Goal: Information Seeking & Learning: Compare options

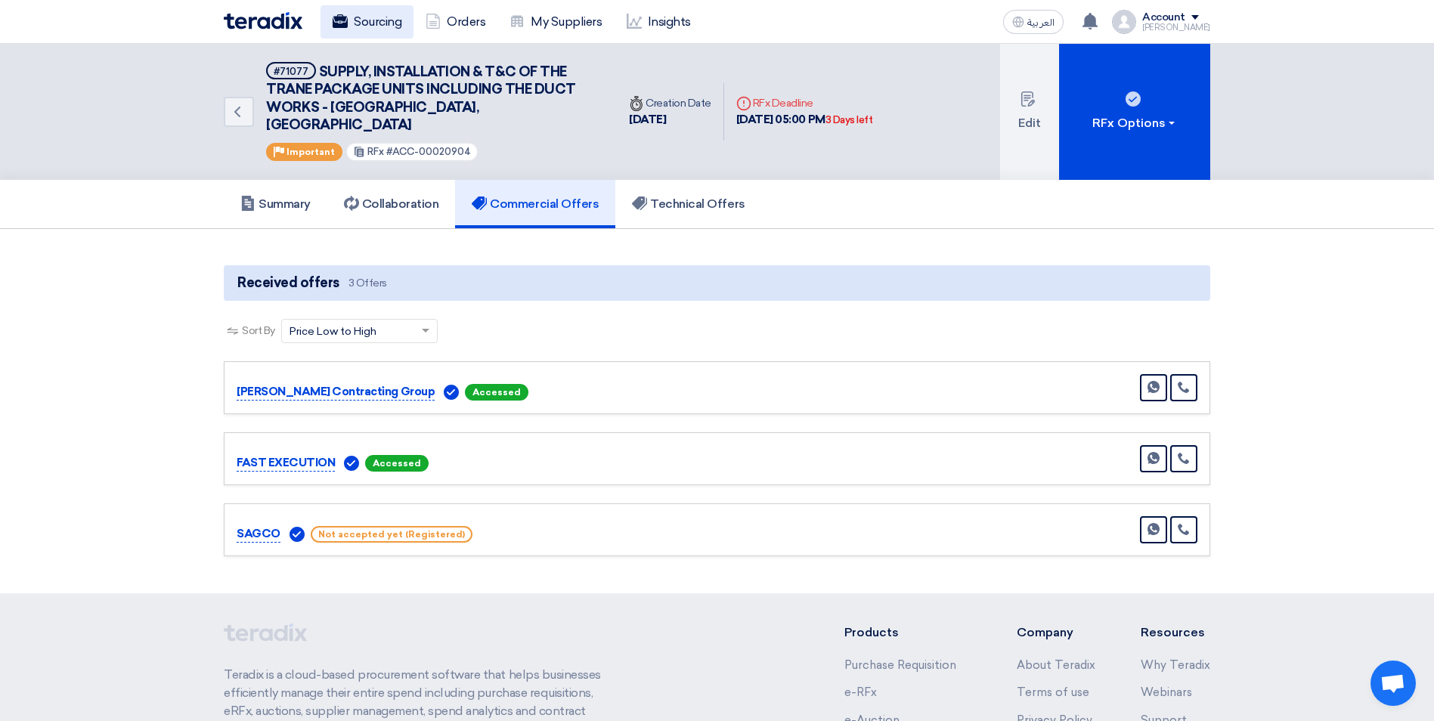
click at [389, 31] on link "Sourcing" at bounding box center [366, 21] width 93 height 33
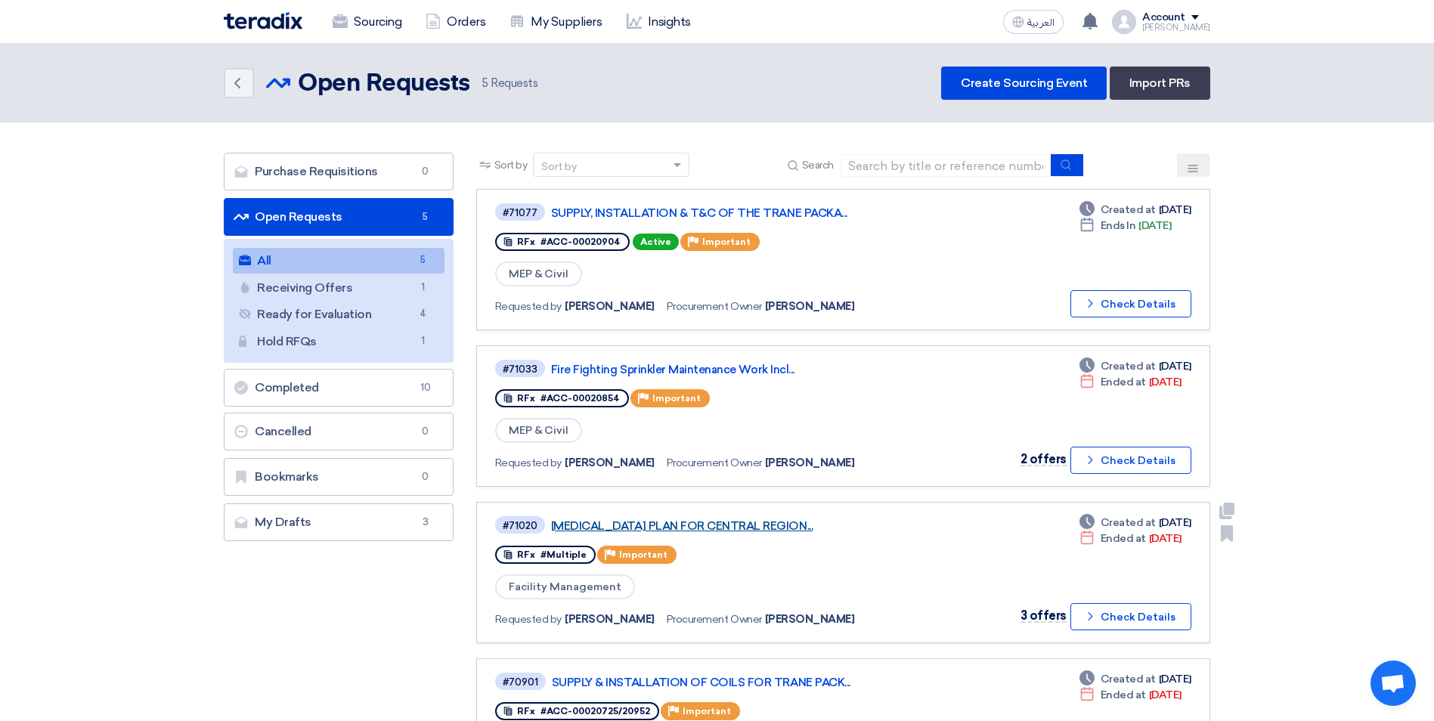
click at [745, 526] on link "[MEDICAL_DATA] PLAN FOR CENTRAL REGION..." at bounding box center [740, 526] width 378 height 14
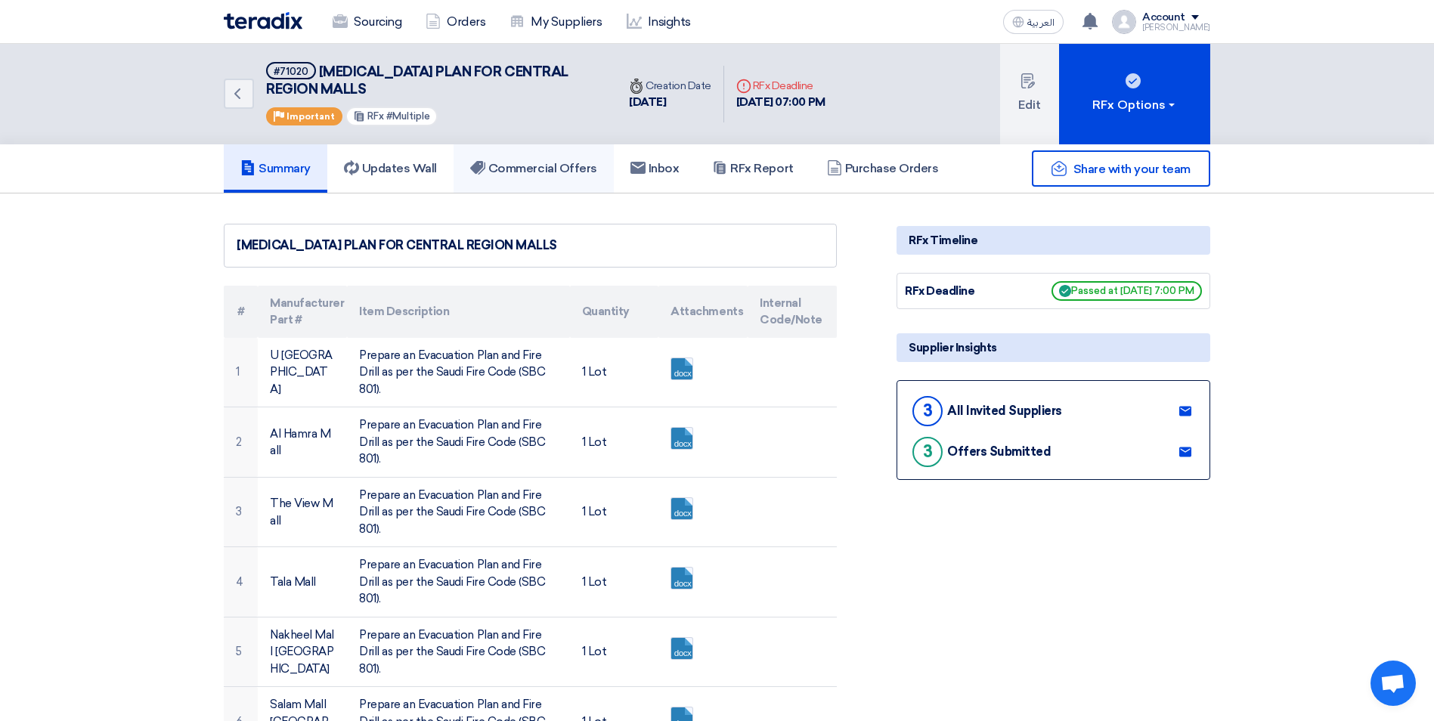
click at [532, 170] on h5 "Commercial Offers" at bounding box center [533, 168] width 127 height 15
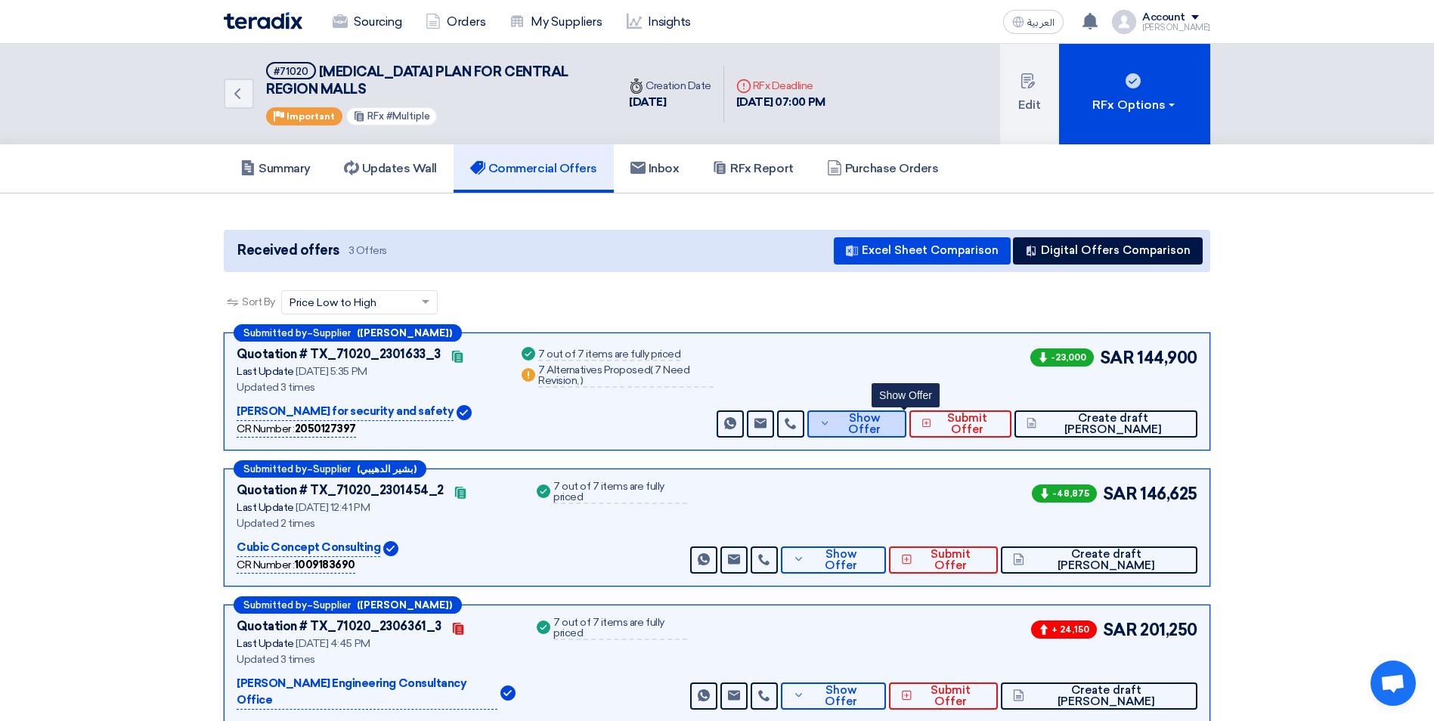
click at [894, 426] on span "Show Offer" at bounding box center [864, 424] width 60 height 23
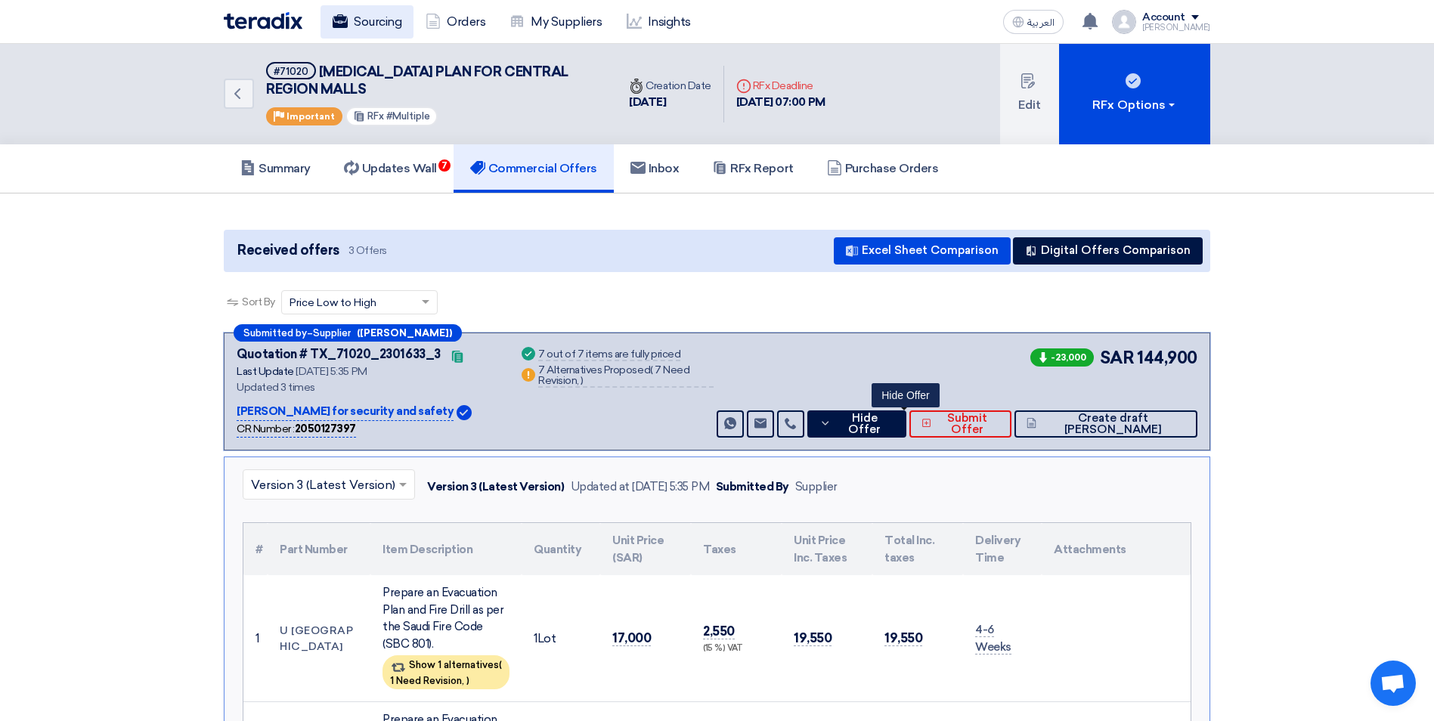
click at [376, 17] on link "Sourcing" at bounding box center [366, 21] width 93 height 33
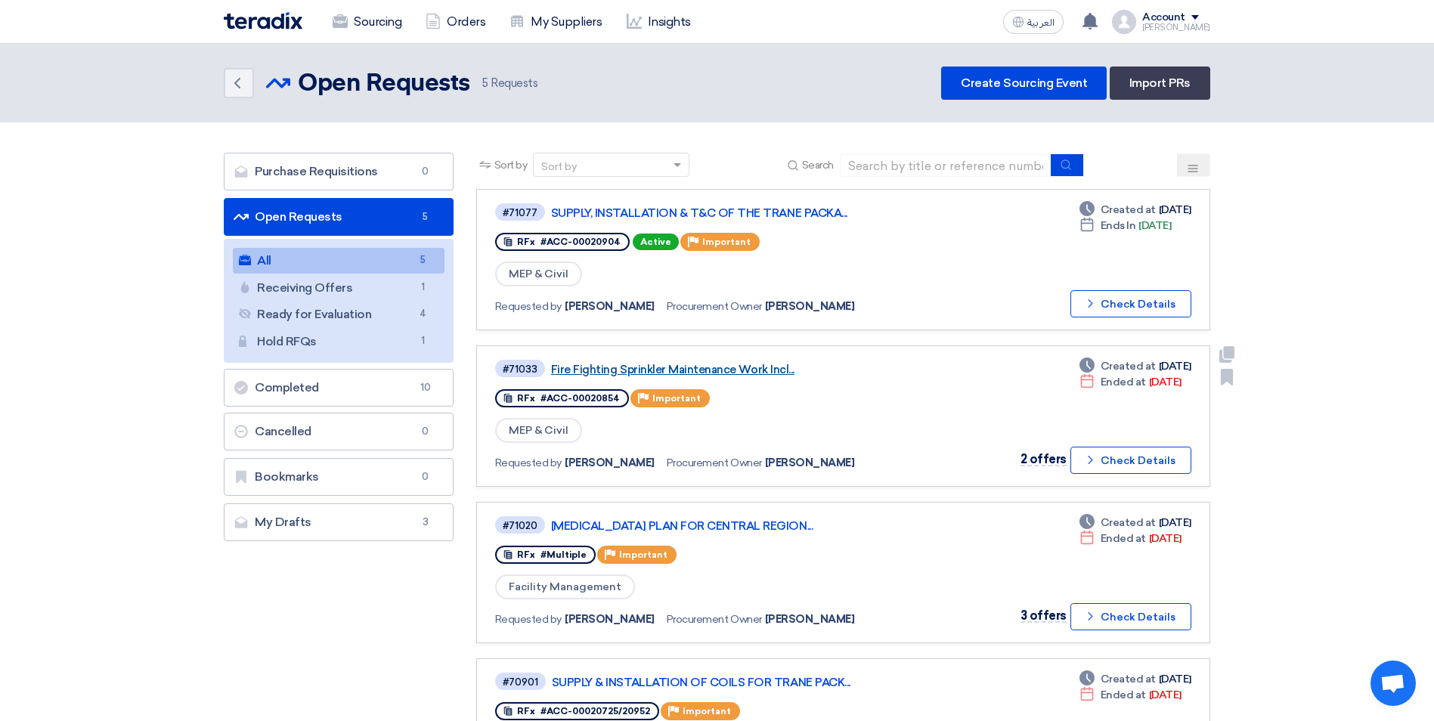
click at [711, 368] on link "Fire Fighting Sprinkler Maintenance Work Incl..." at bounding box center [740, 370] width 378 height 14
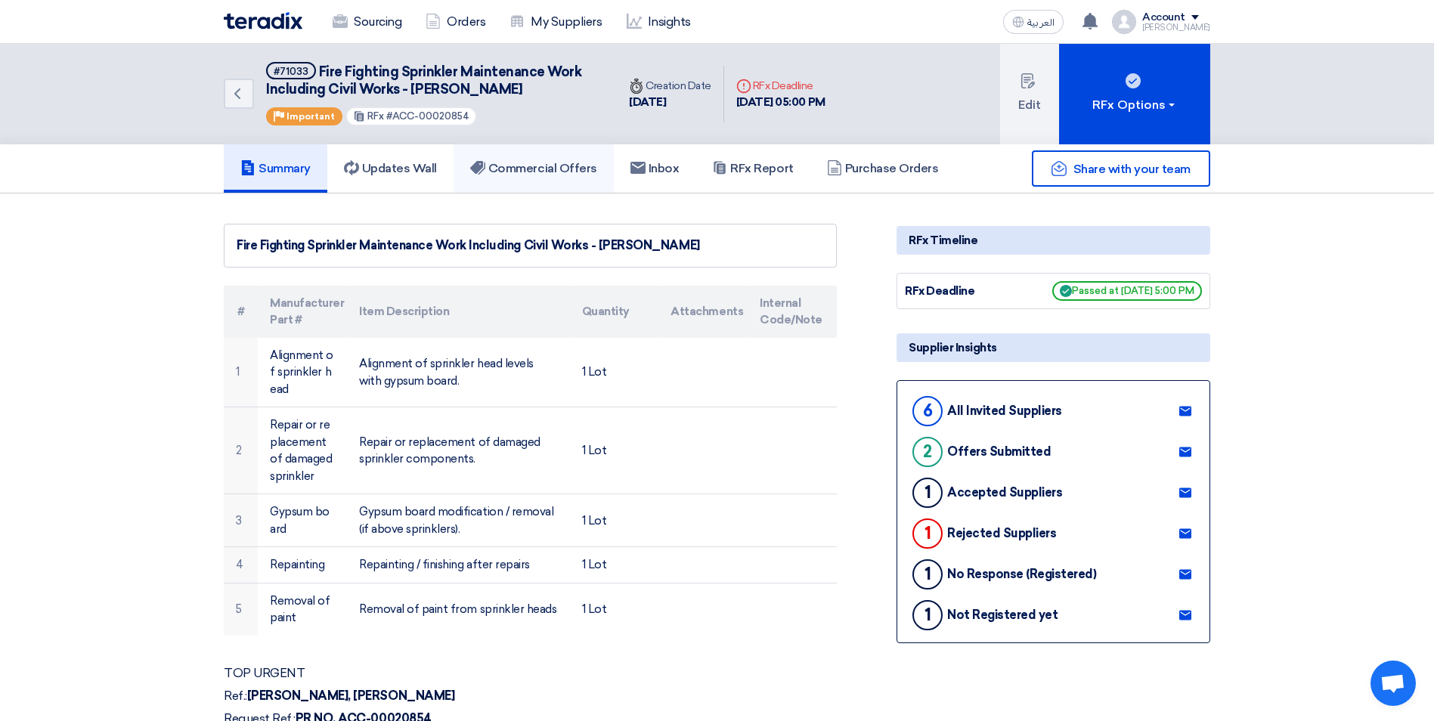
click at [580, 175] on h5 "Commercial Offers" at bounding box center [533, 168] width 127 height 15
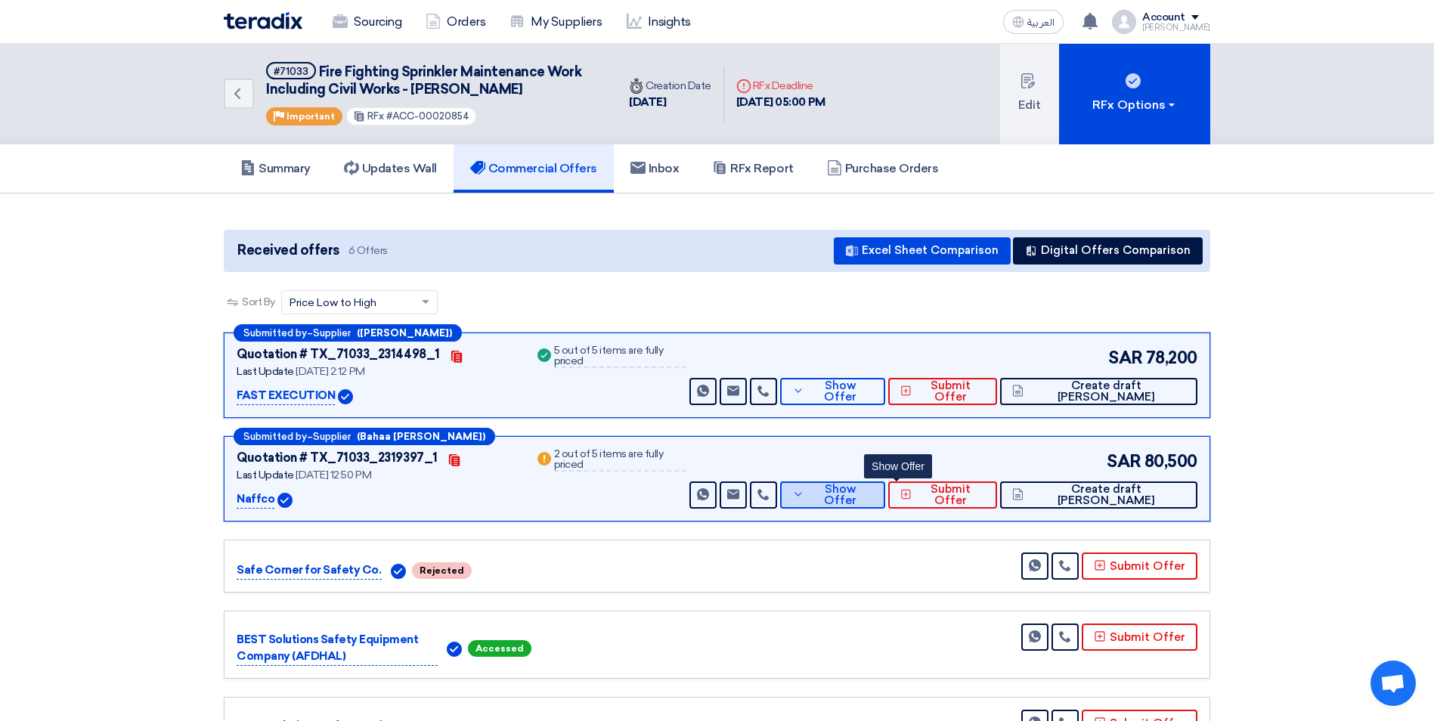
click at [874, 496] on span "Show Offer" at bounding box center [841, 495] width 66 height 23
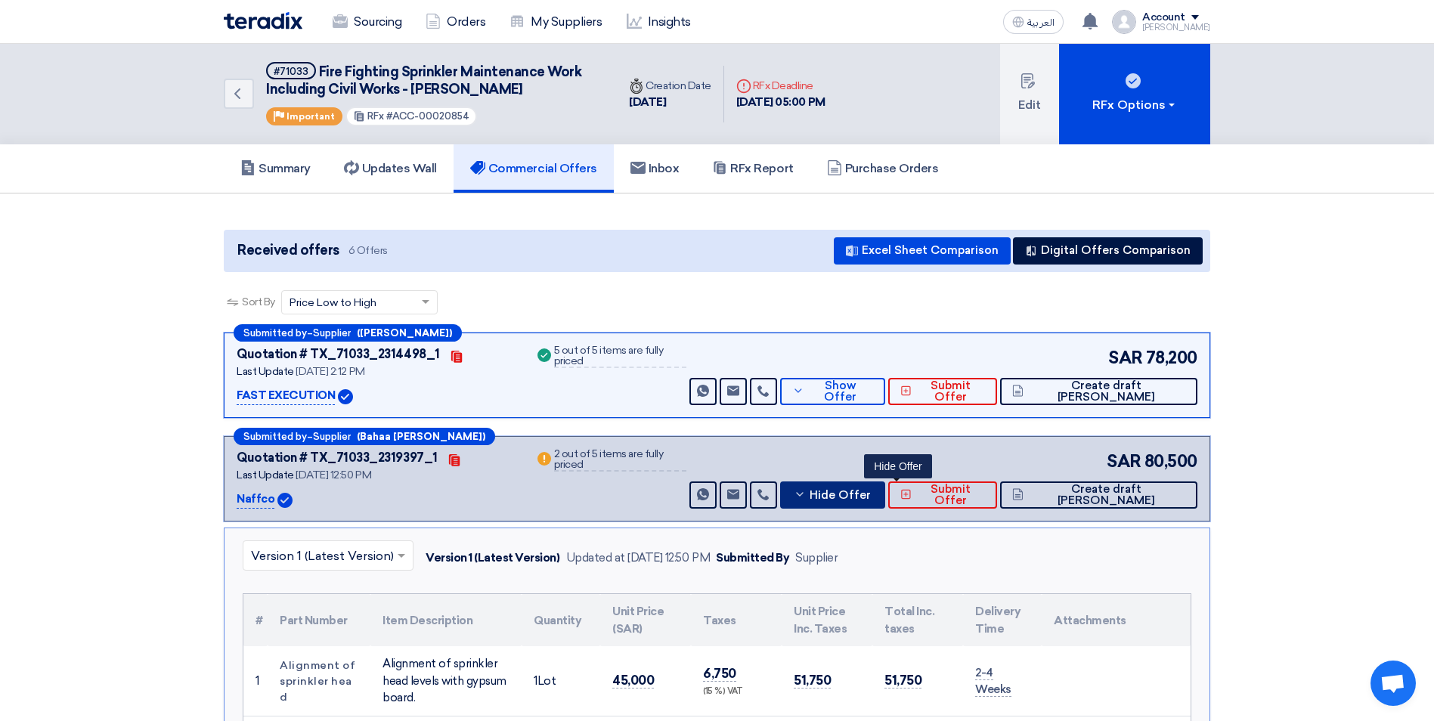
click at [806, 491] on icon at bounding box center [800, 494] width 12 height 12
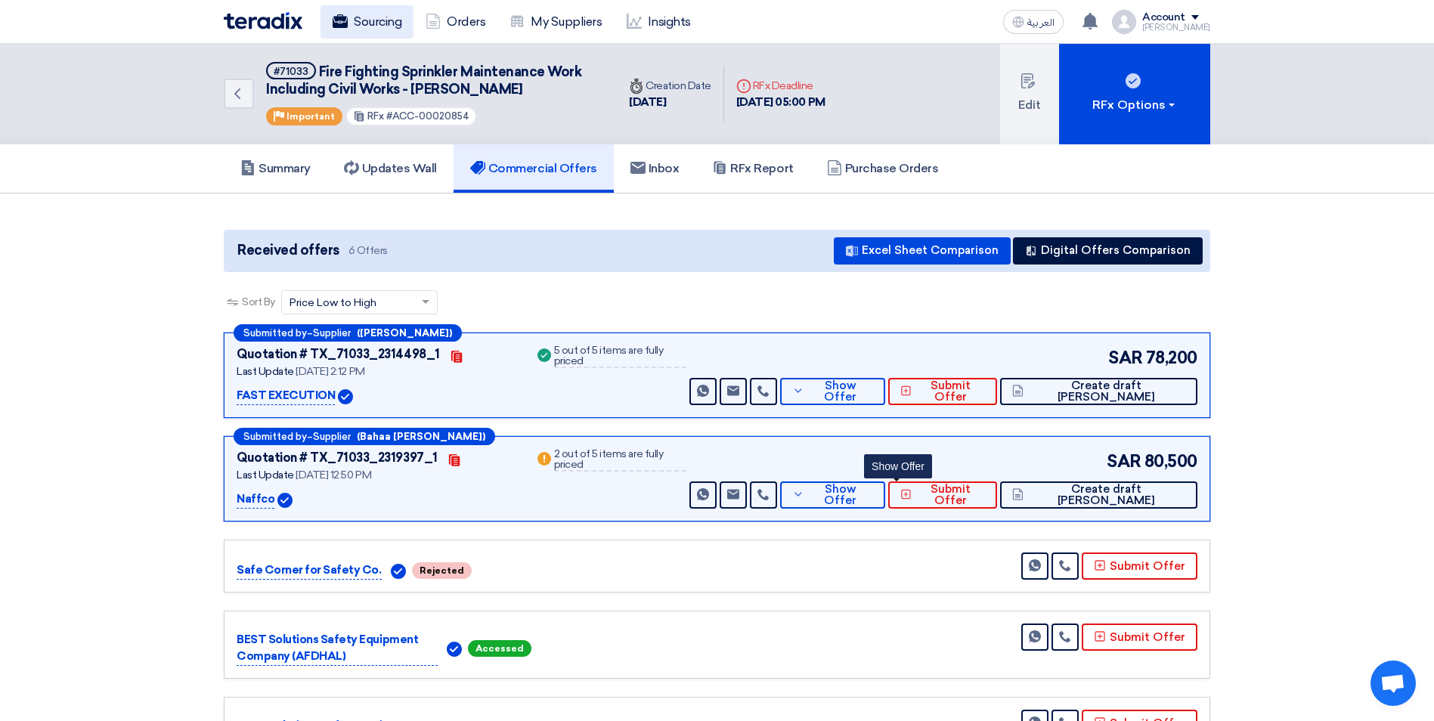
click at [382, 31] on link "Sourcing" at bounding box center [366, 21] width 93 height 33
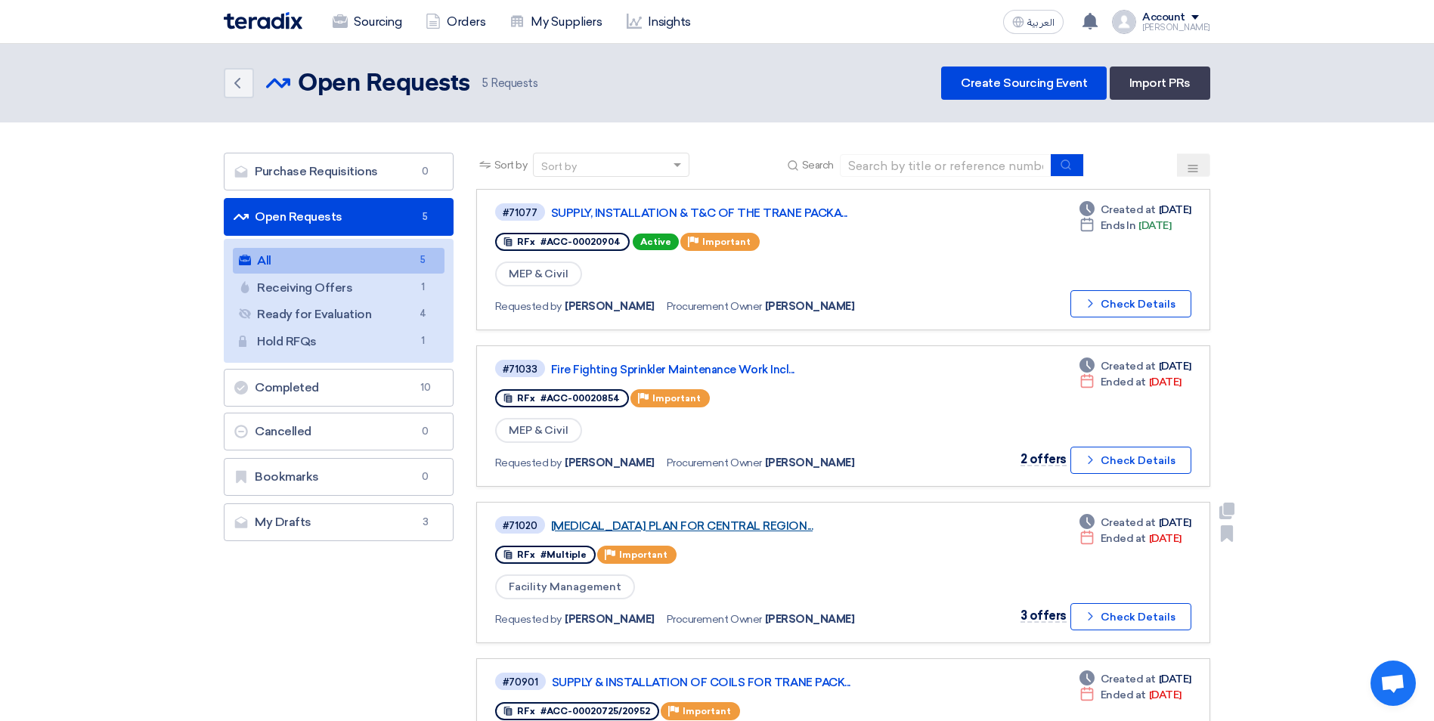
click at [777, 523] on link "[MEDICAL_DATA] PLAN FOR CENTRAL REGION..." at bounding box center [740, 526] width 378 height 14
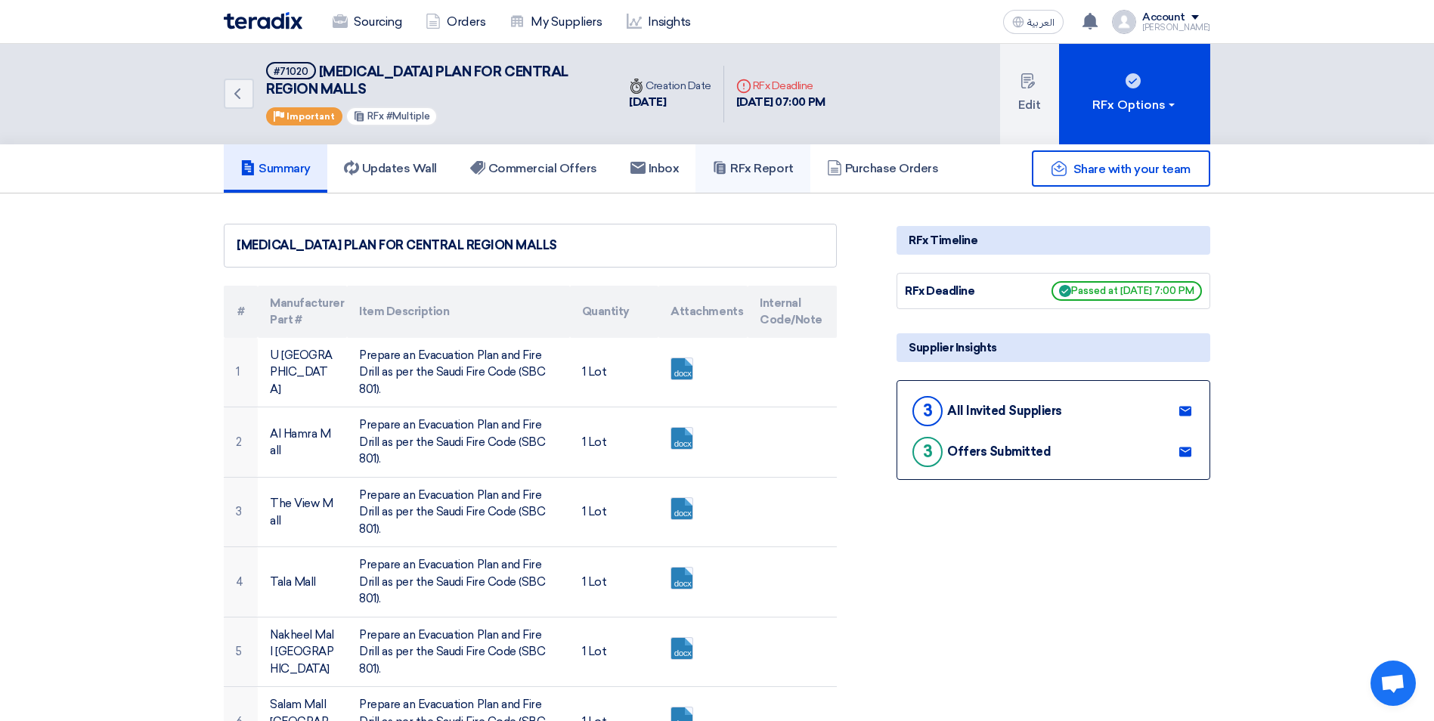
click at [754, 177] on link "RFx Report" at bounding box center [752, 168] width 114 height 48
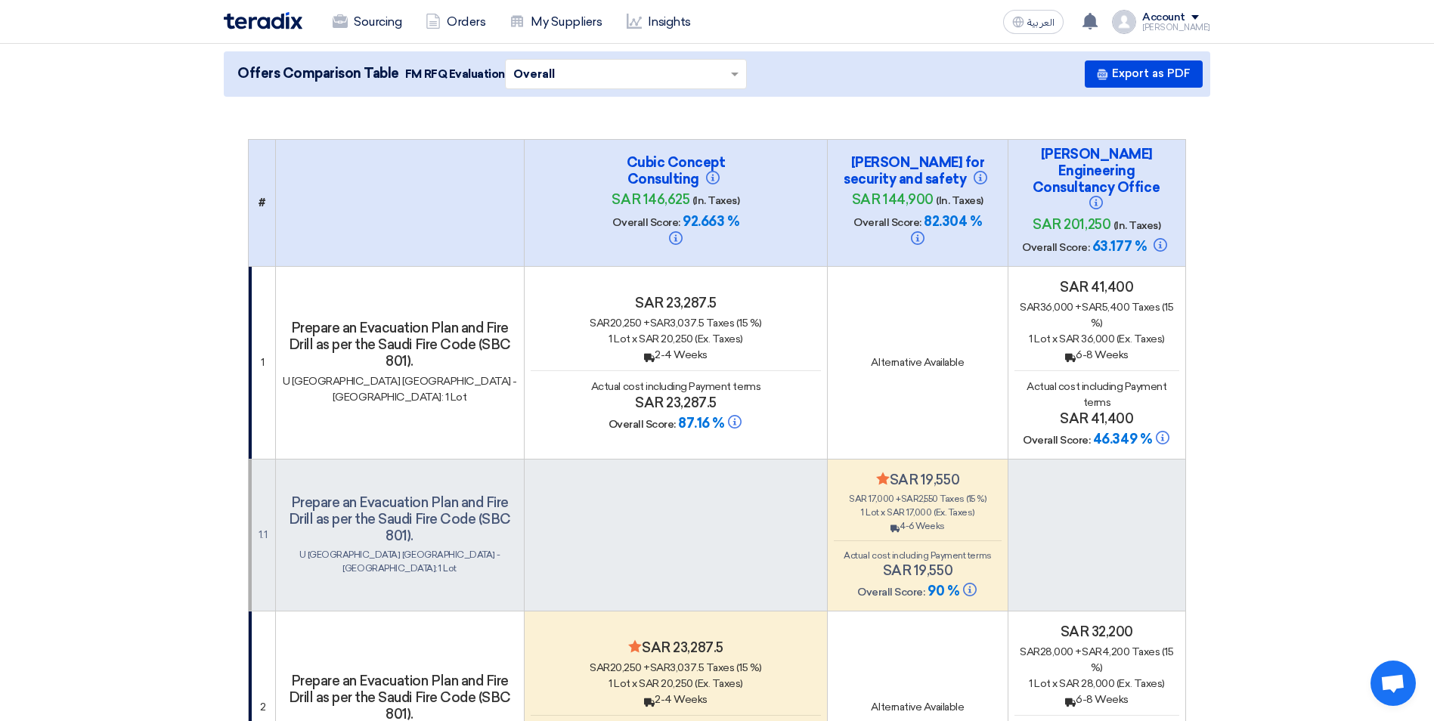
scroll to position [151, 0]
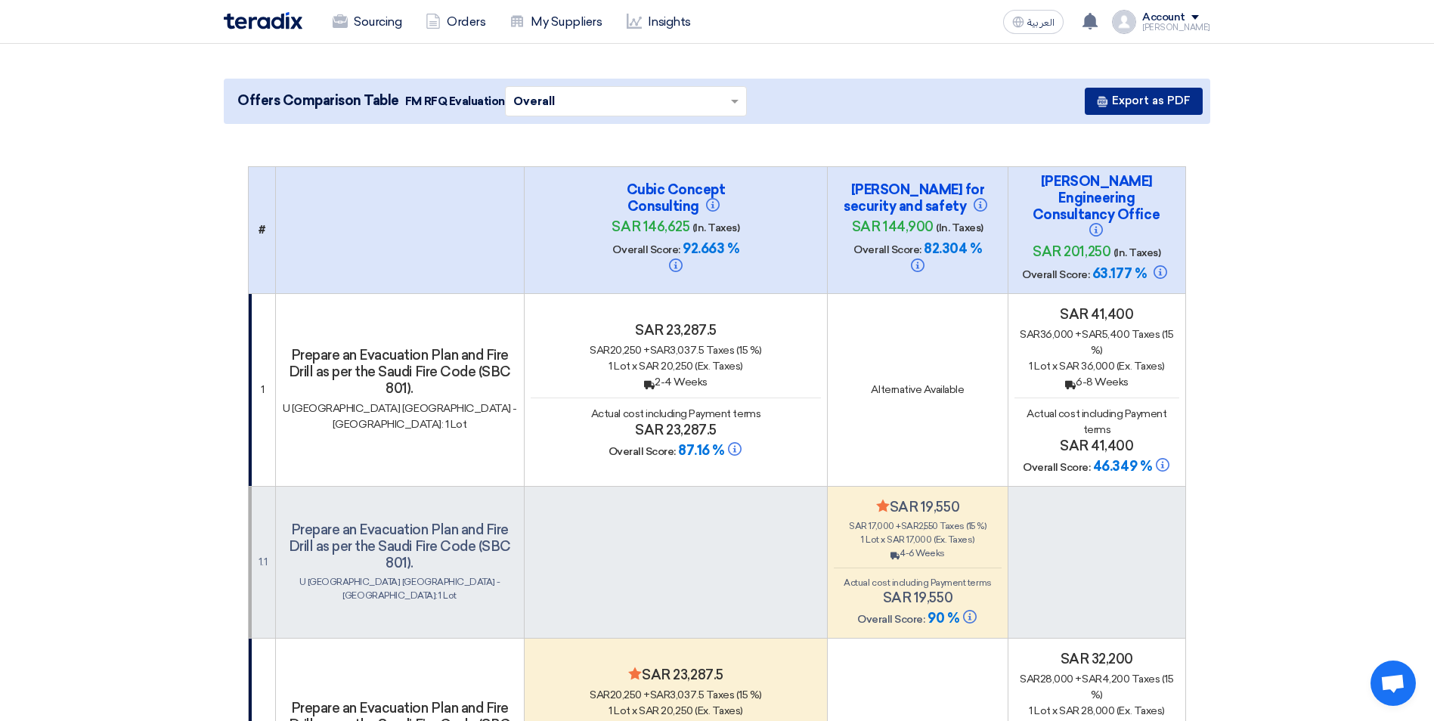
click at [1104, 98] on use at bounding box center [1103, 102] width 10 height 11
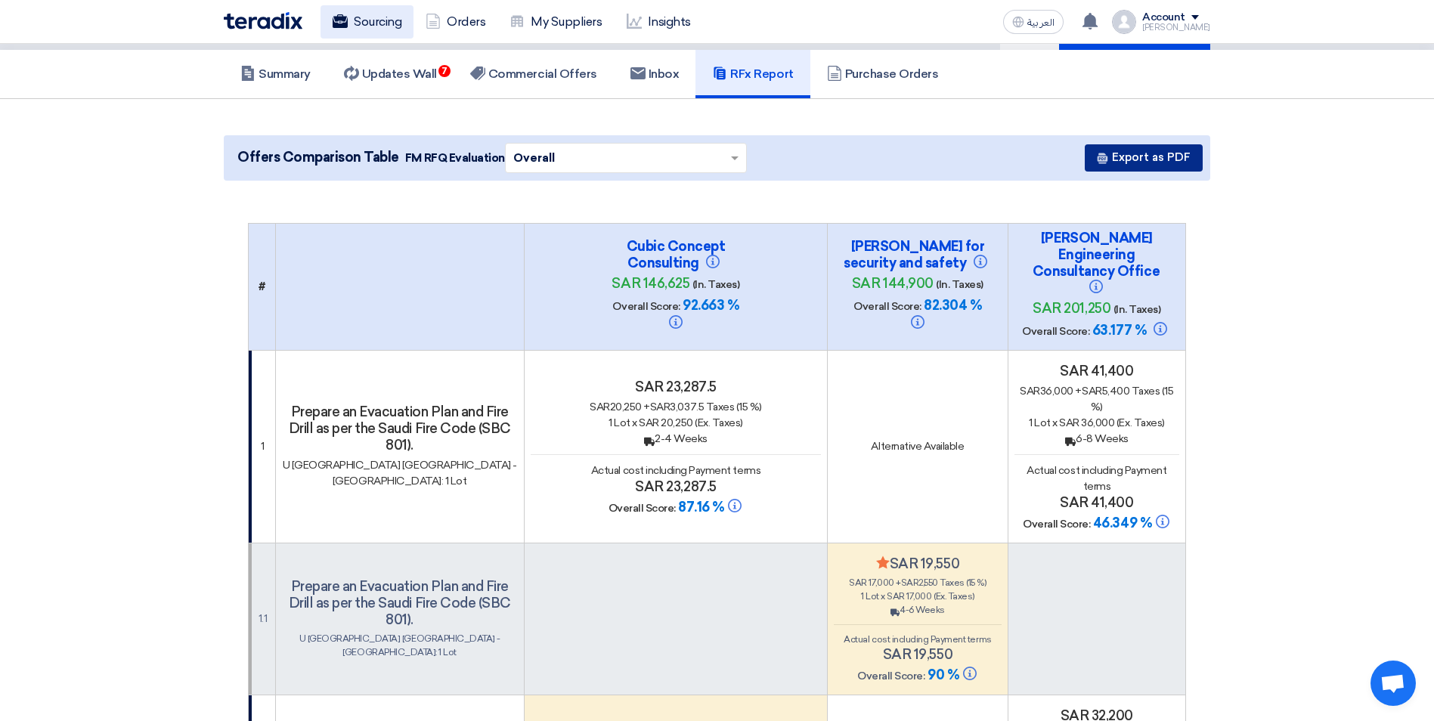
scroll to position [0, 0]
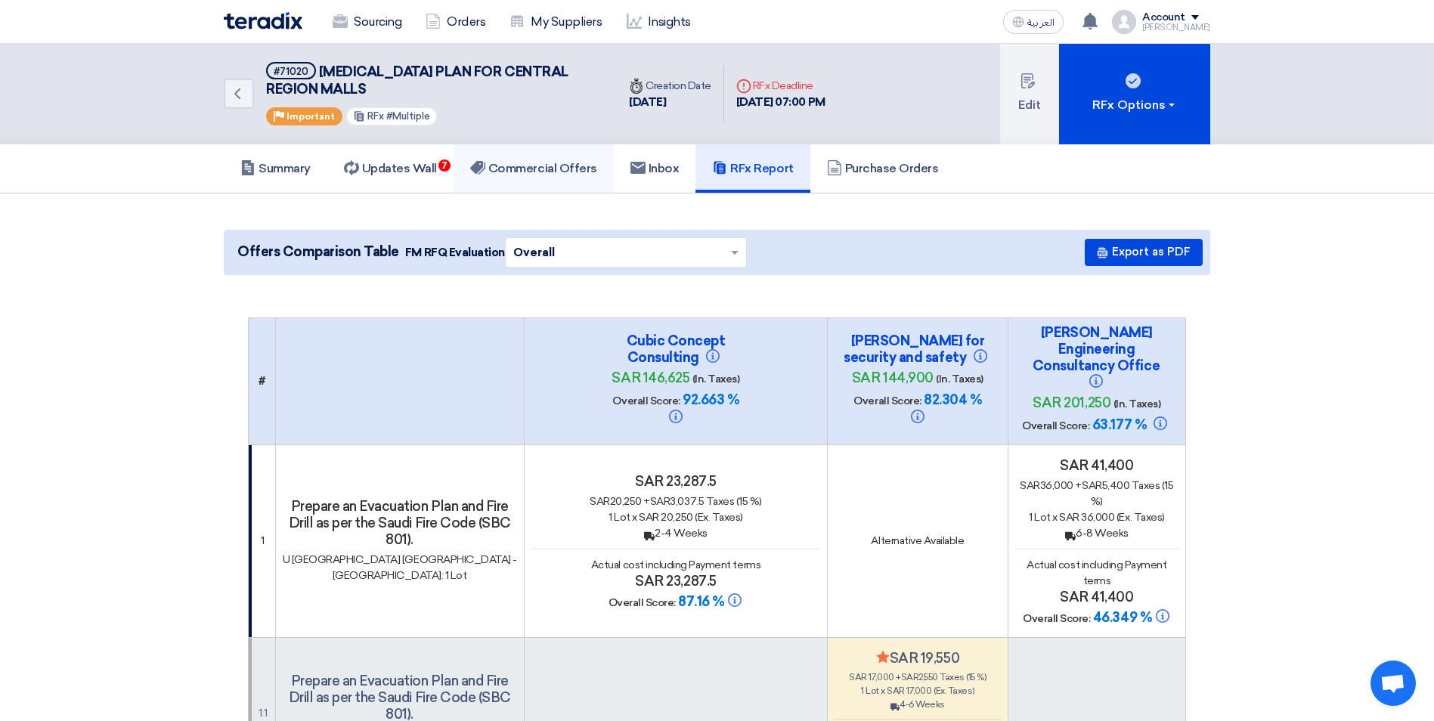
click at [542, 171] on h5 "Commercial Offers" at bounding box center [533, 168] width 127 height 15
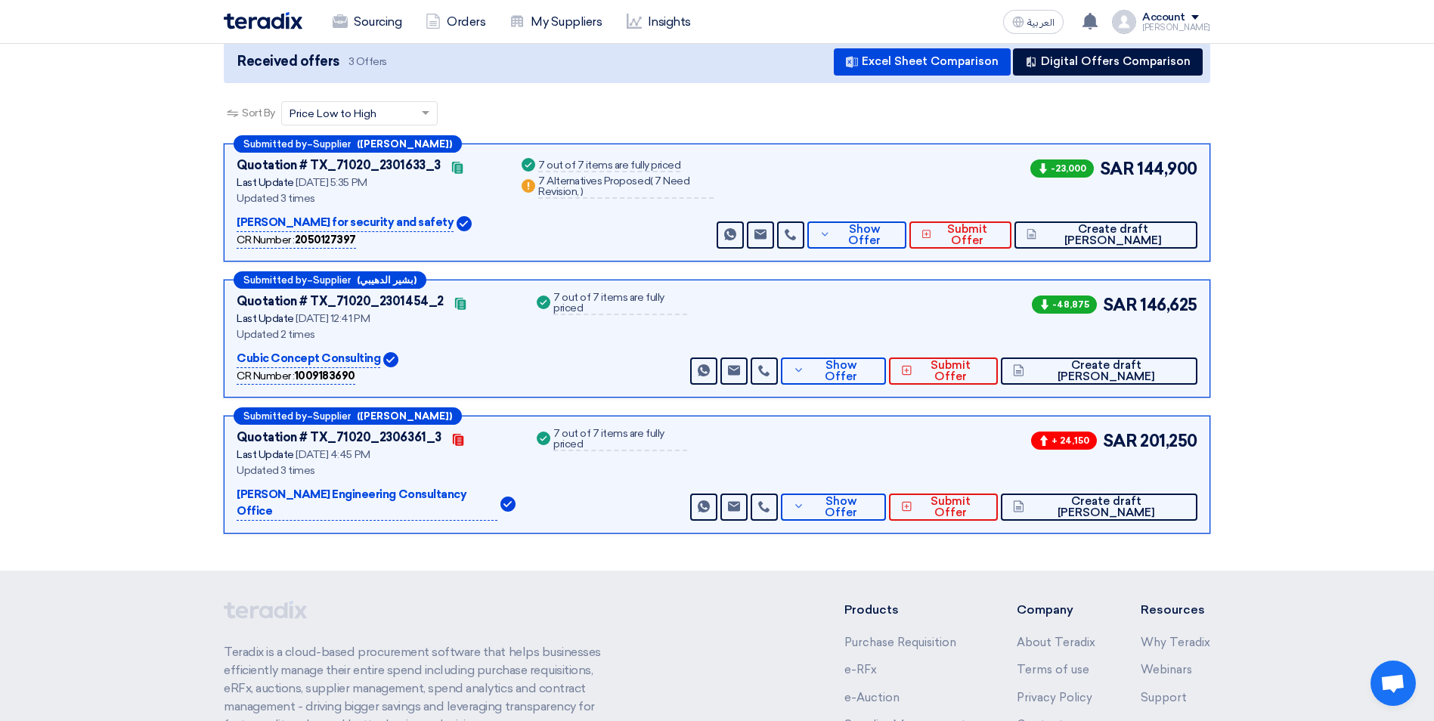
scroll to position [151, 0]
